Goal: Information Seeking & Learning: Learn about a topic

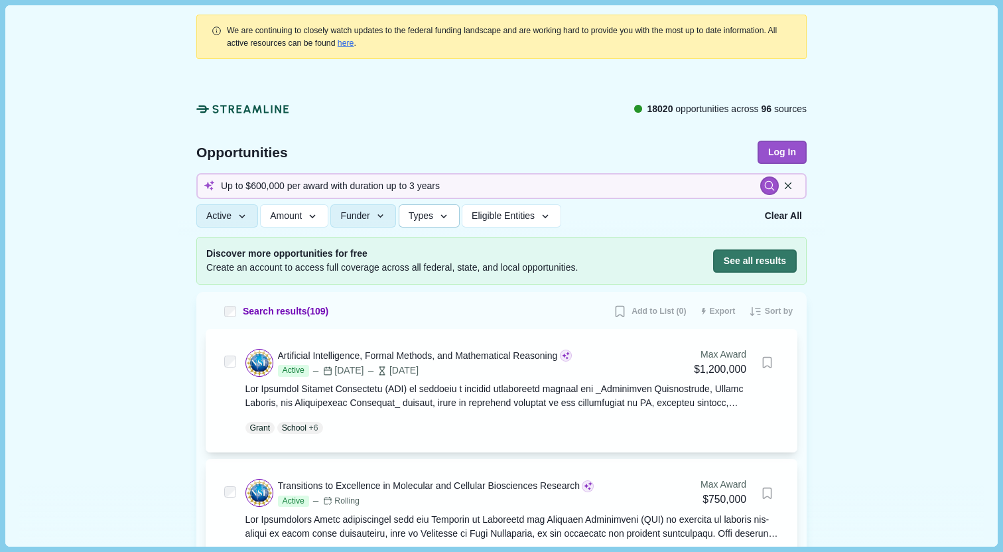
click at [447, 210] on button "Types" at bounding box center [429, 215] width 61 height 23
click at [503, 82] on div at bounding box center [502, 152] width 648 height 170
click at [447, 213] on button "Types" at bounding box center [429, 215] width 61 height 23
click at [308, 214] on button "Amount" at bounding box center [294, 215] width 68 height 23
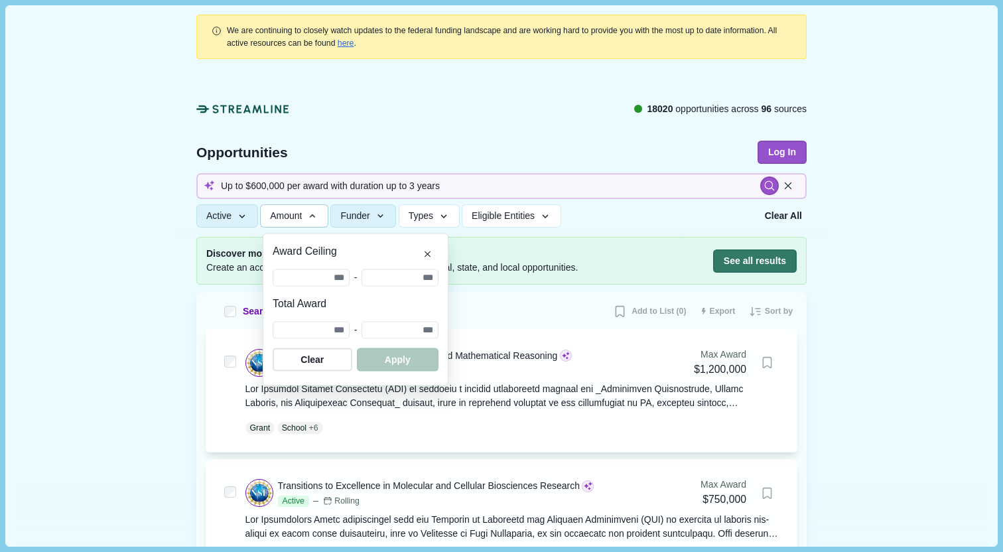
click at [308, 214] on button "Amount" at bounding box center [294, 215] width 68 height 23
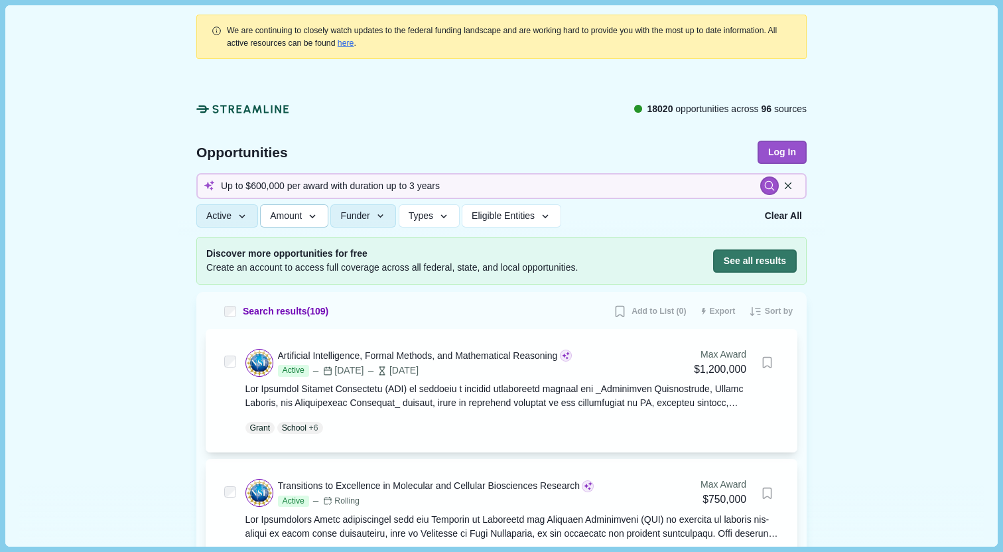
click at [308, 214] on button "Amount" at bounding box center [294, 215] width 68 height 23
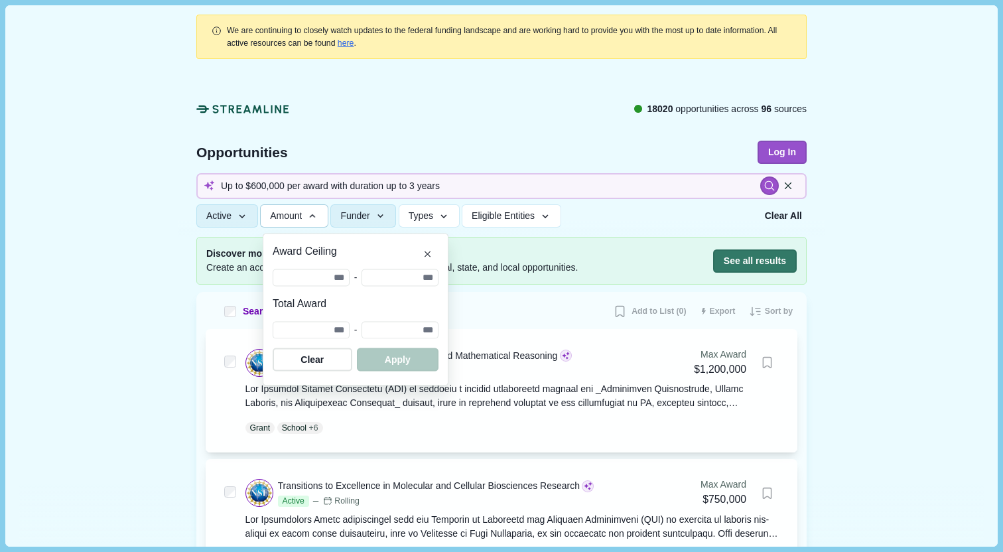
click at [308, 214] on button "Amount" at bounding box center [294, 215] width 68 height 23
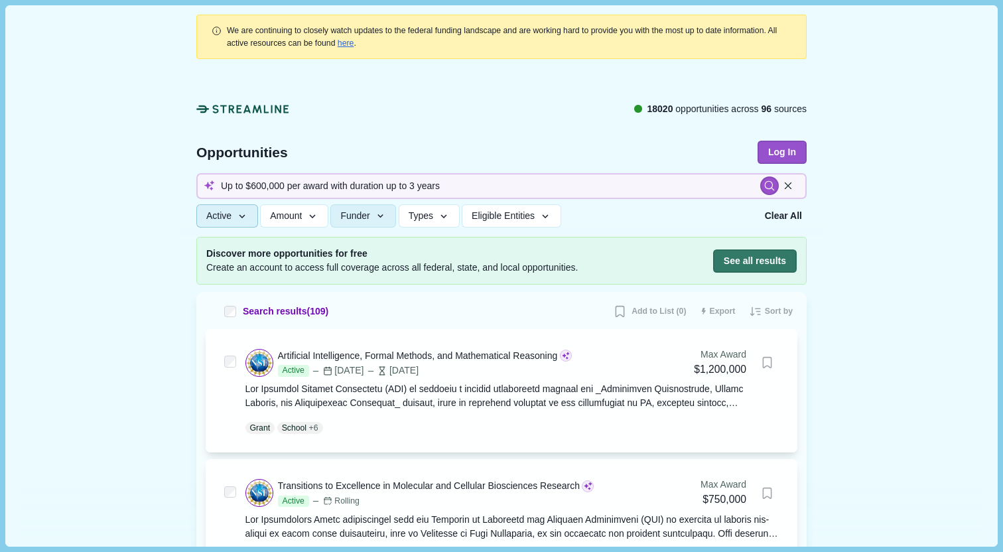
click at [228, 208] on button "Active" at bounding box center [227, 215] width 62 height 23
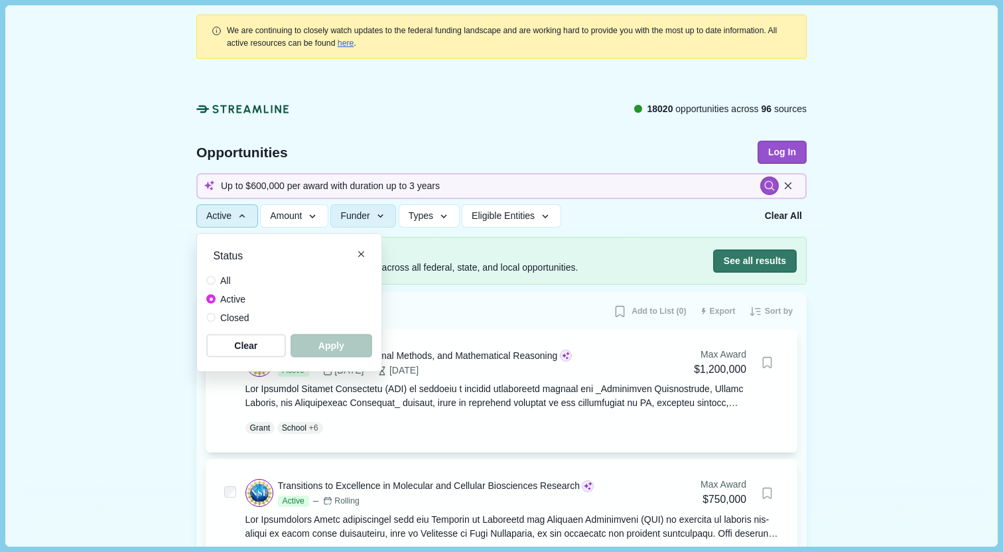
click at [234, 210] on button "Active" at bounding box center [227, 215] width 62 height 23
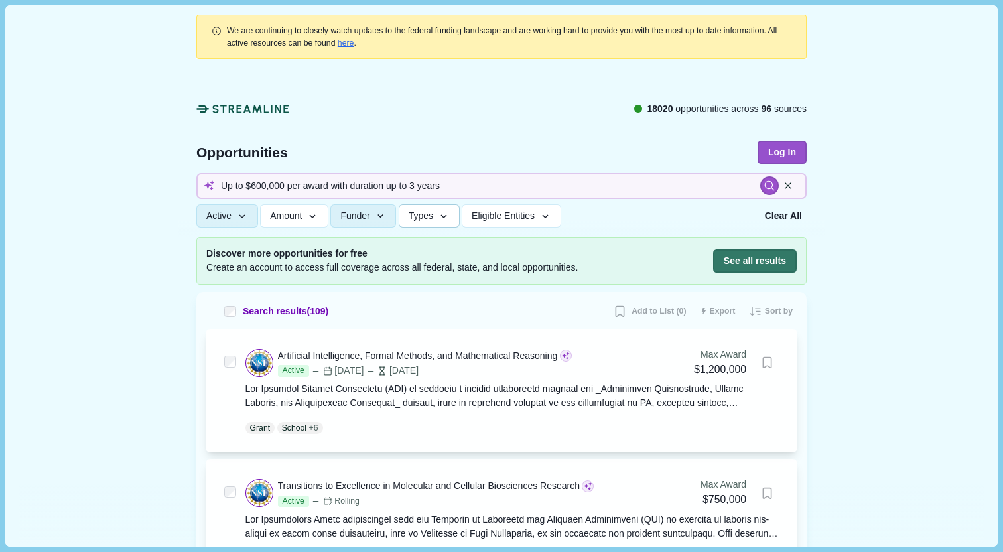
click at [431, 214] on span "Types" at bounding box center [421, 215] width 25 height 11
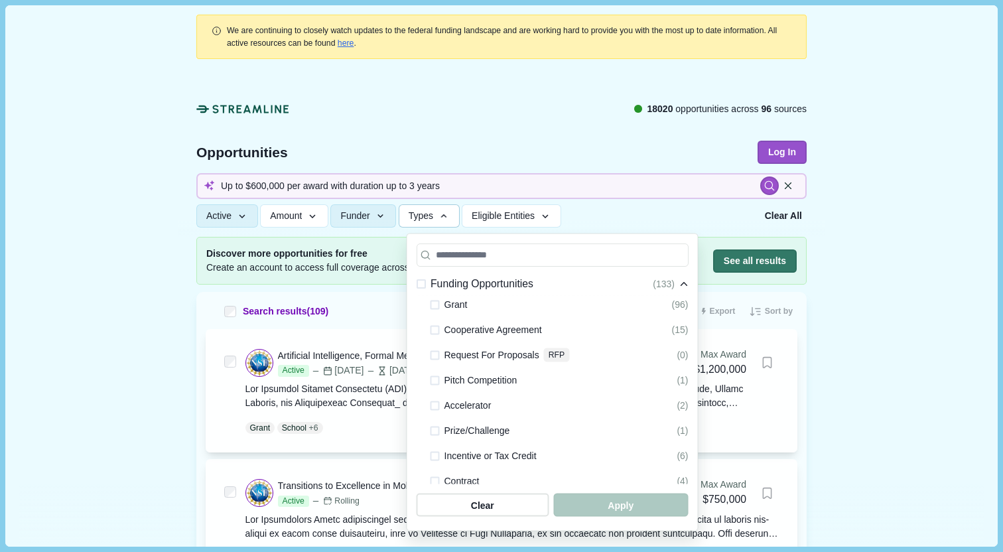
click at [431, 214] on span "Types" at bounding box center [421, 215] width 25 height 11
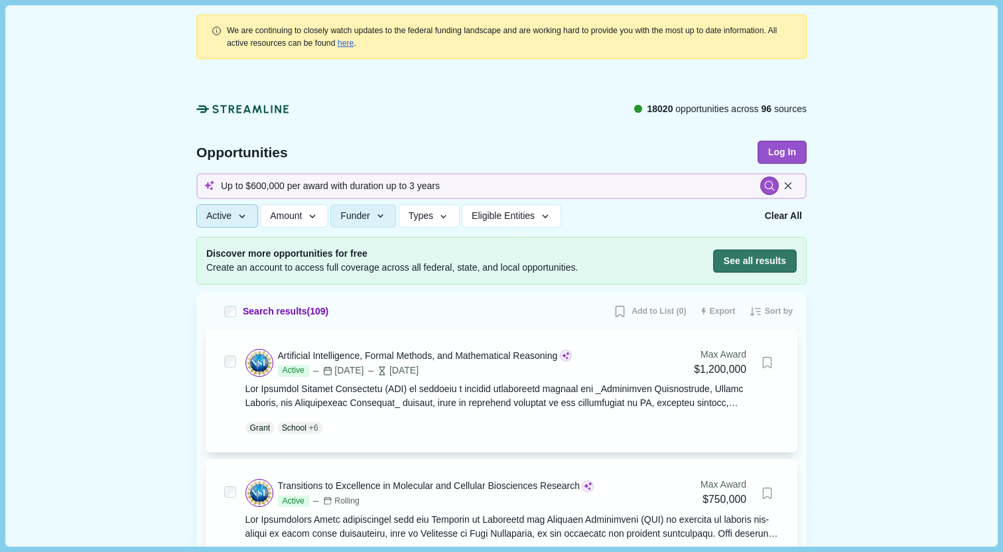
click at [253, 212] on button "Active" at bounding box center [227, 215] width 62 height 23
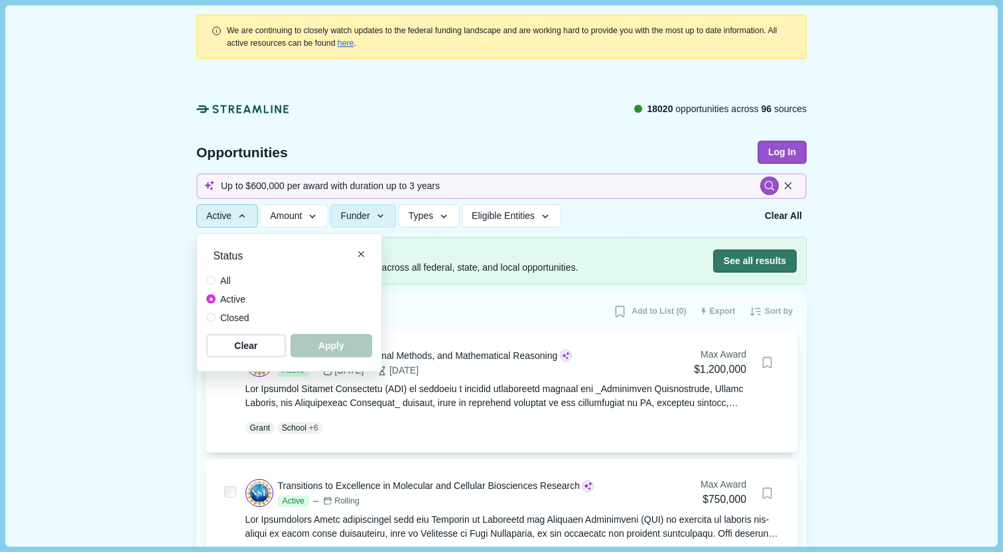
click at [253, 212] on button "Active" at bounding box center [227, 215] width 62 height 23
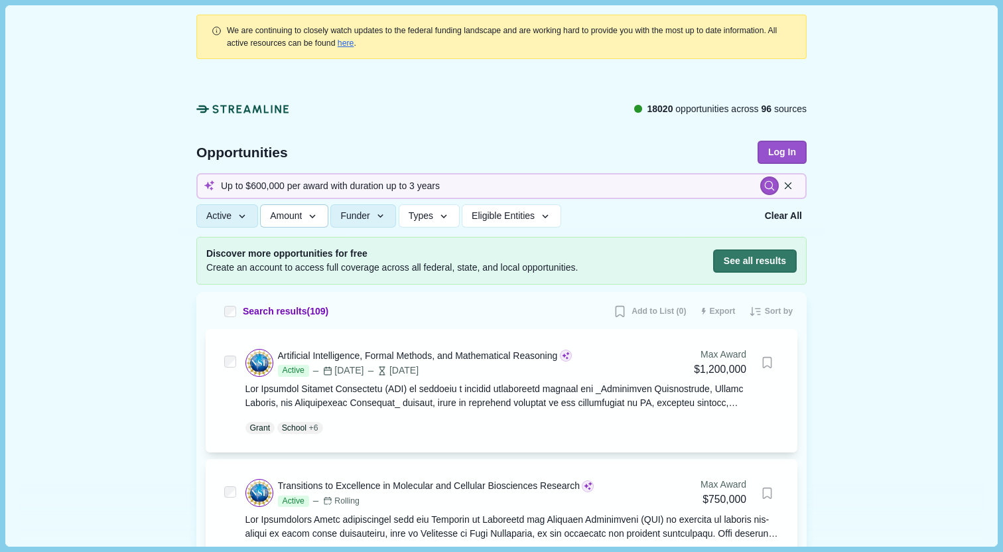
click at [278, 220] on span "Amount" at bounding box center [286, 215] width 32 height 11
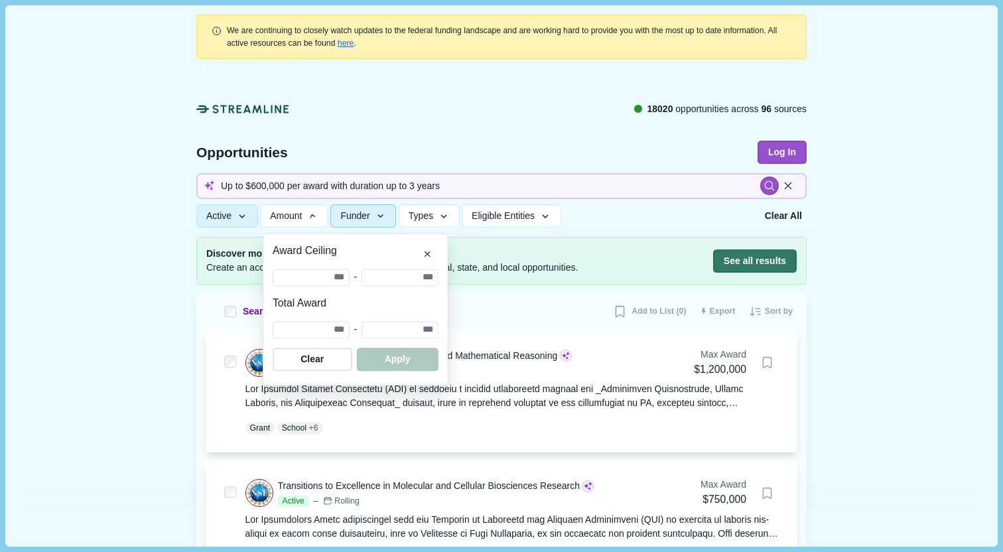
click at [387, 212] on icon "button" at bounding box center [381, 216] width 12 height 12
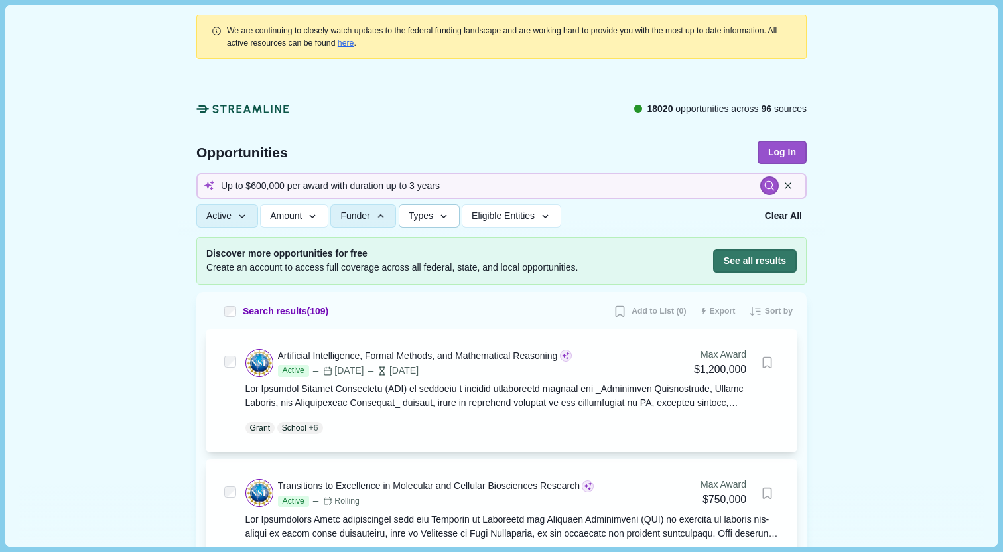
click at [448, 216] on button "Types" at bounding box center [429, 215] width 61 height 23
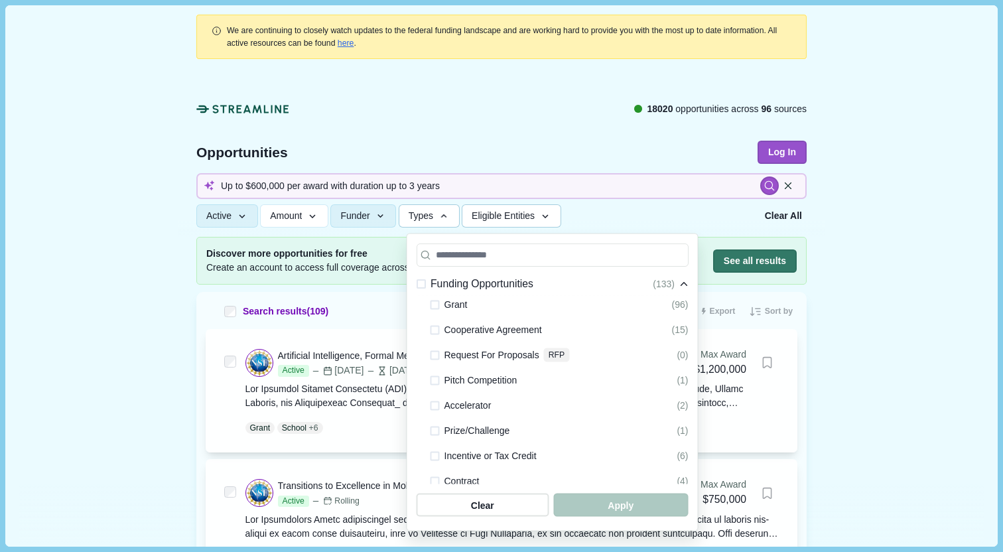
click at [513, 213] on span "Eligible Entities" at bounding box center [503, 215] width 63 height 11
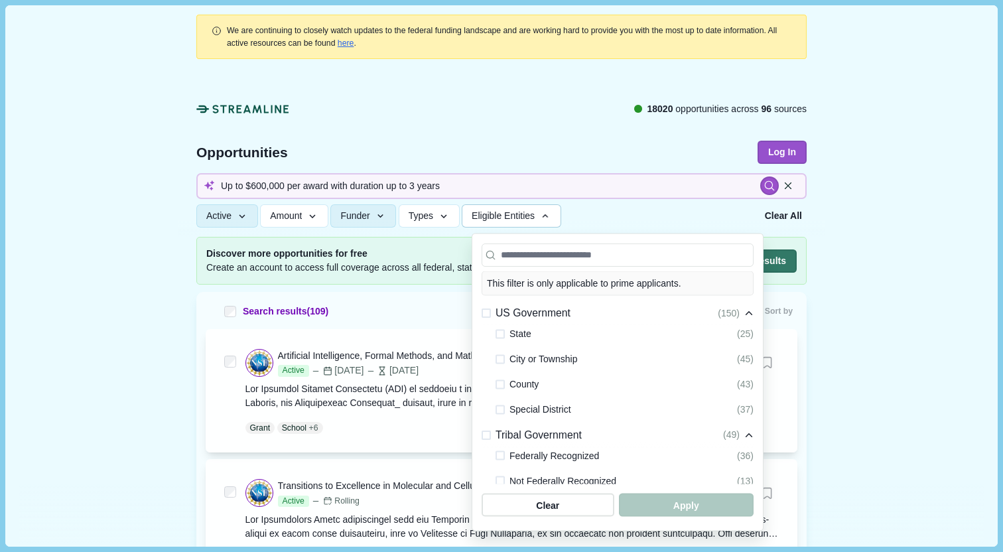
click at [508, 216] on span "Eligible Entities" at bounding box center [503, 215] width 63 height 11
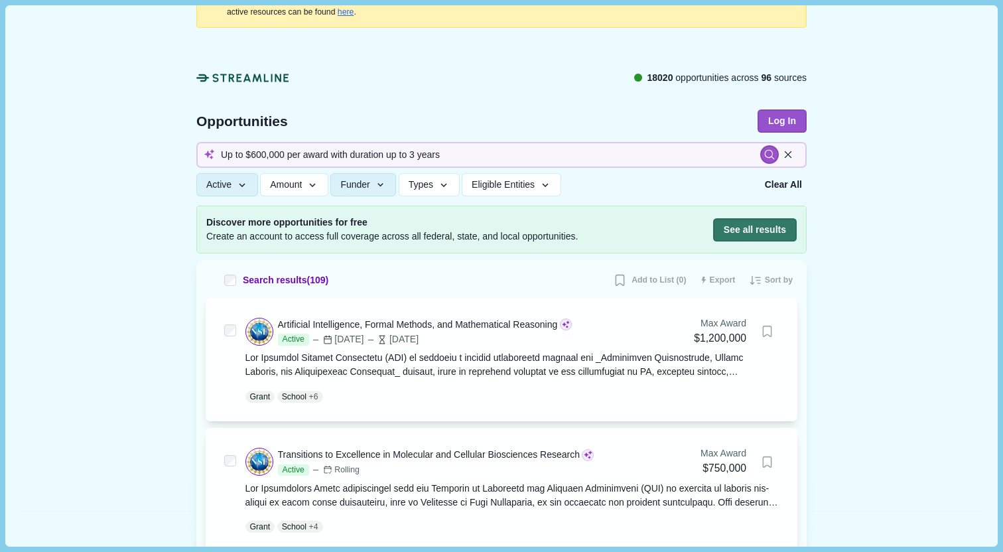
scroll to position [33, 0]
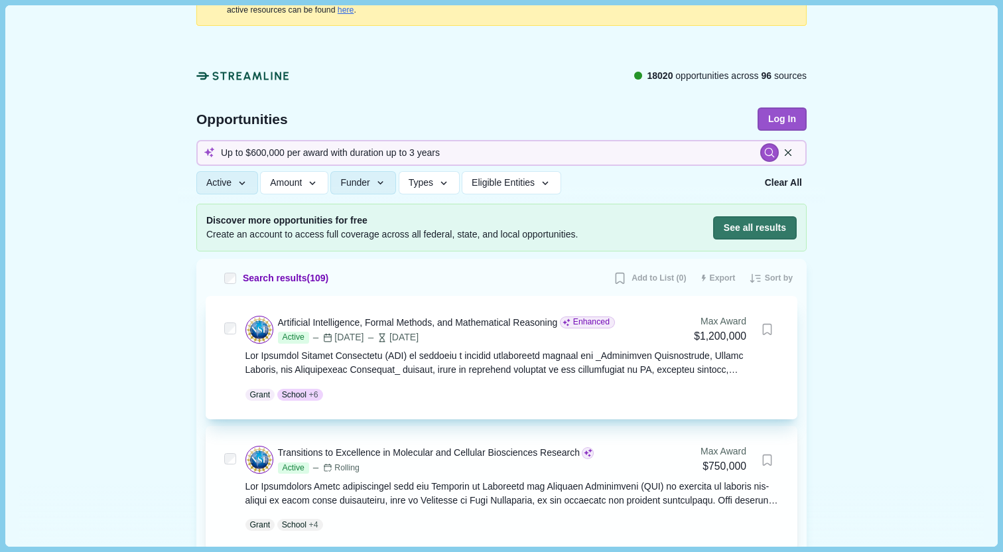
click at [599, 325] on span "Enhanced" at bounding box center [591, 323] width 36 height 12
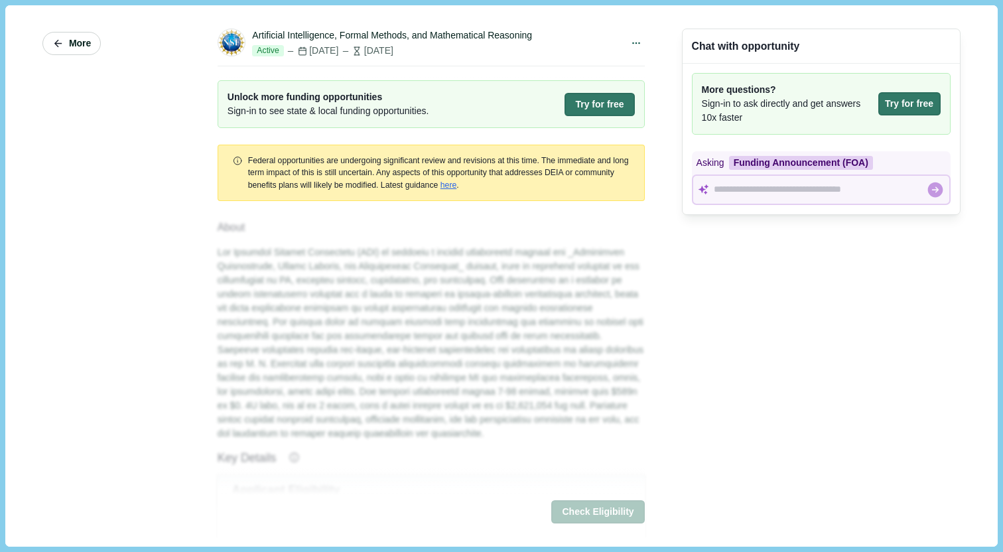
click at [88, 42] on span "More" at bounding box center [80, 43] width 22 height 11
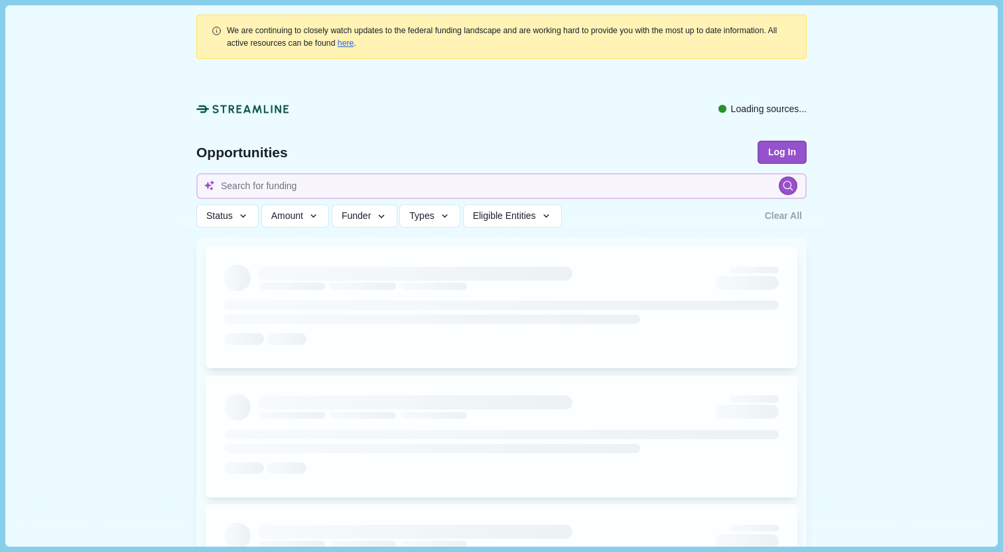
type input "Up to $600,000 per award with duration up to 3 years"
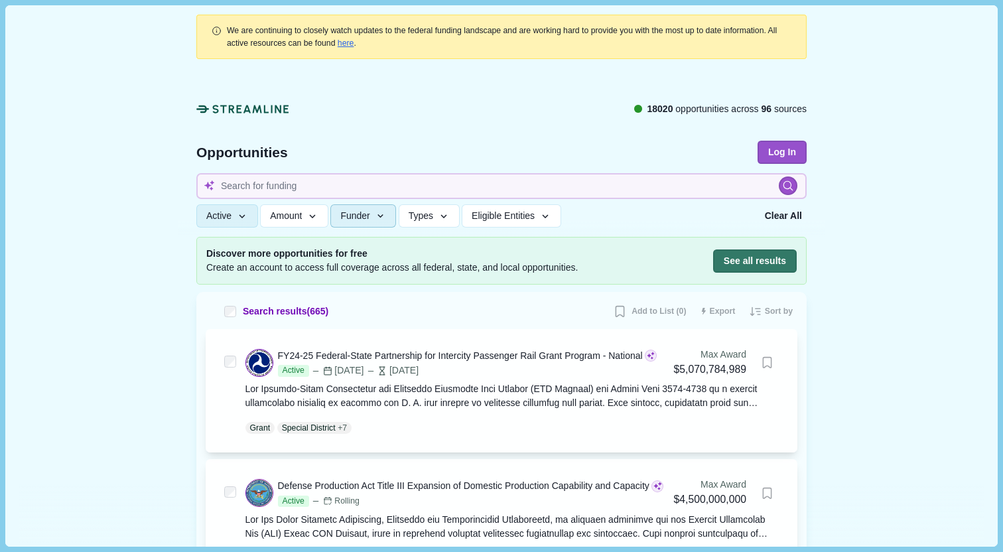
click at [386, 214] on icon "button" at bounding box center [381, 216] width 12 height 12
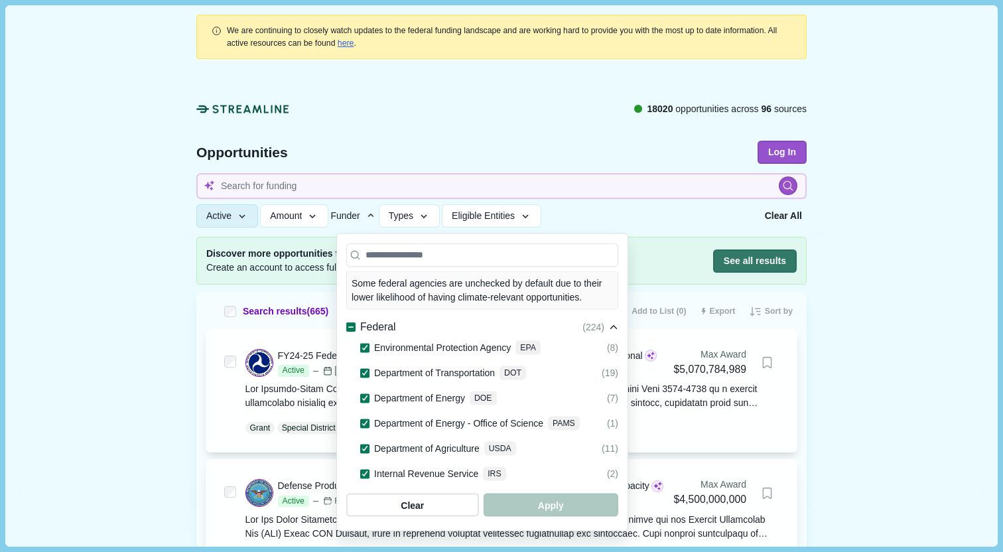
click at [377, 214] on icon "button" at bounding box center [371, 216] width 12 height 12
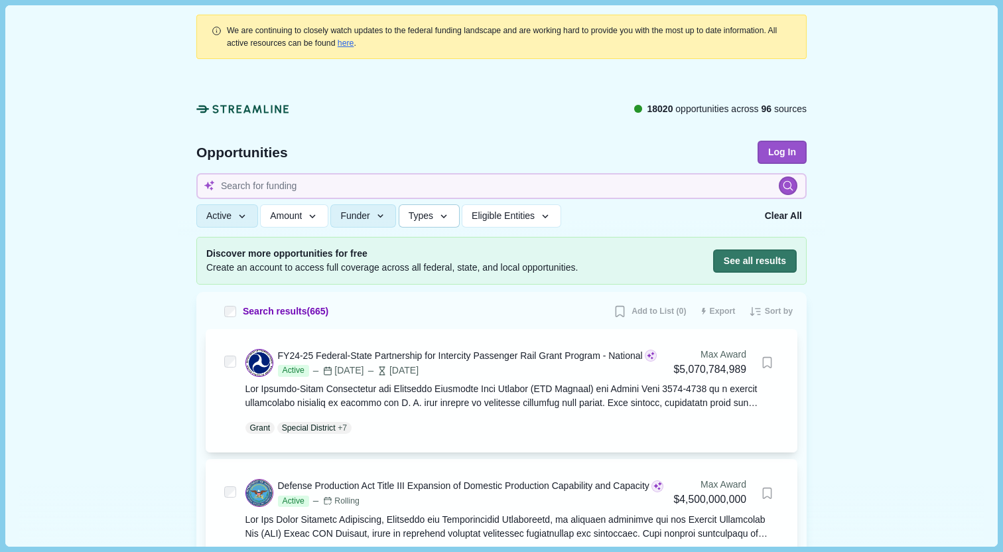
click at [429, 220] on span "Types" at bounding box center [421, 215] width 25 height 11
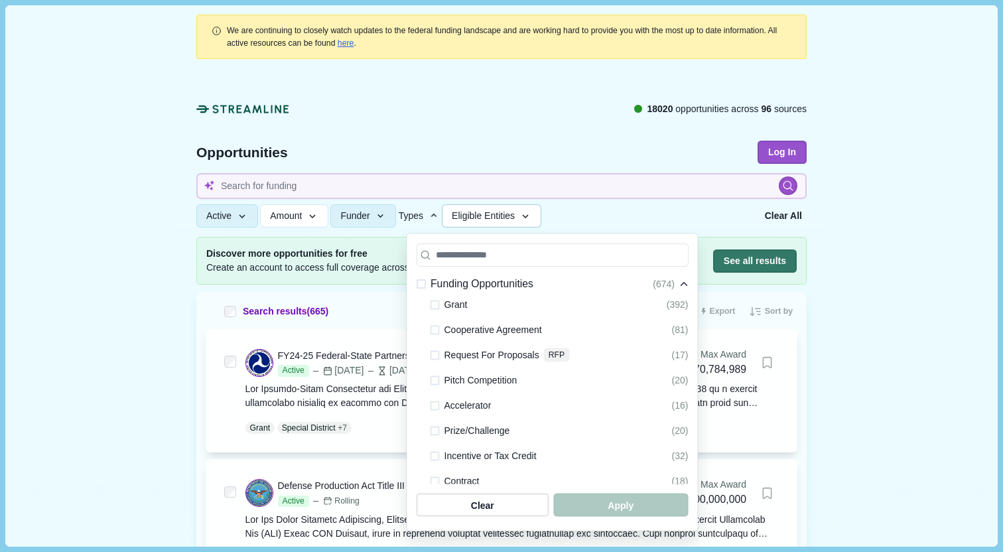
click at [504, 221] on span "Eligible Entities" at bounding box center [483, 215] width 63 height 11
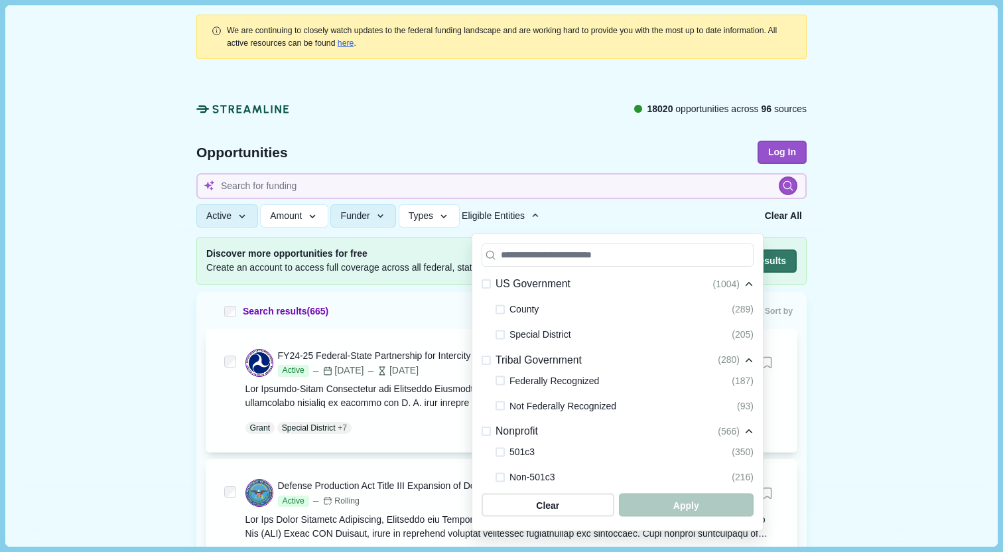
scroll to position [19, 0]
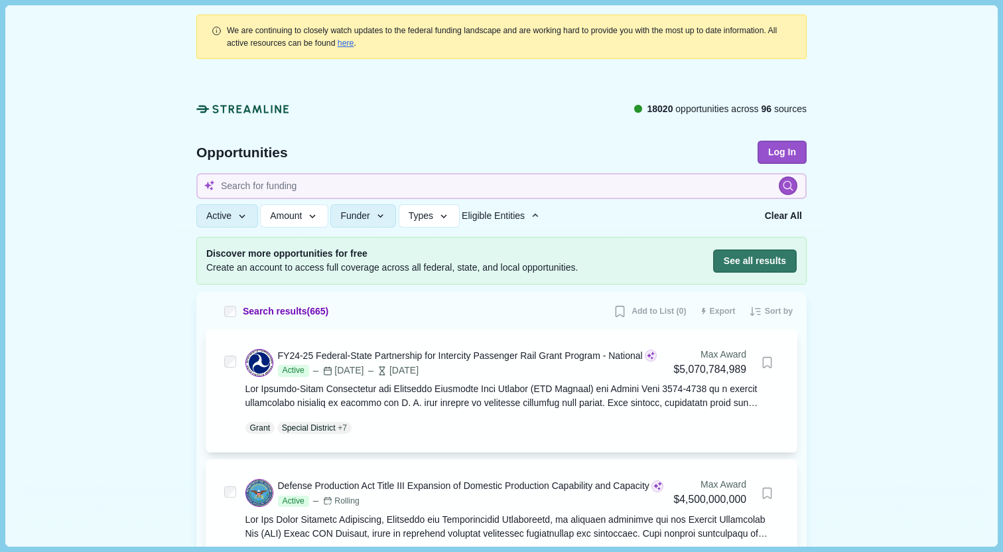
click at [538, 137] on div at bounding box center [502, 152] width 648 height 170
